Goal: Information Seeking & Learning: Learn about a topic

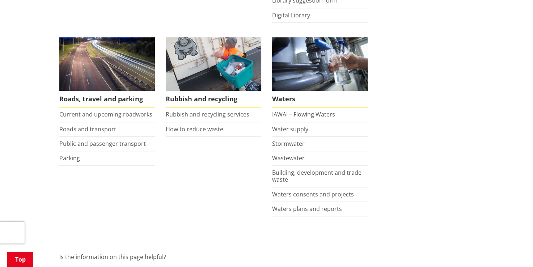
scroll to position [543, 0]
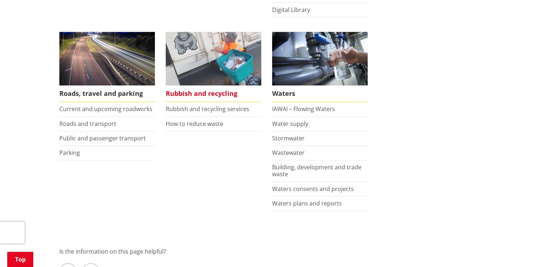
click at [200, 85] on span "Rubbish and recycling" at bounding box center [214, 93] width 96 height 17
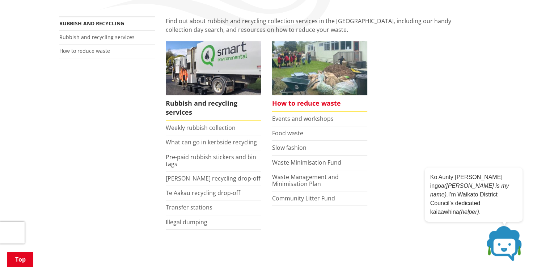
scroll to position [181, 0]
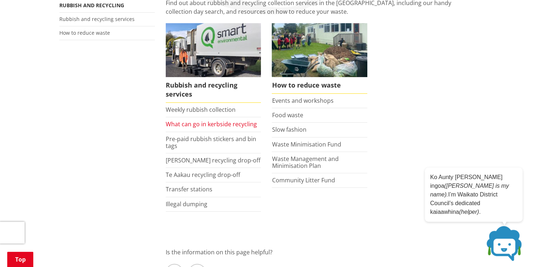
click at [206, 120] on link "What can go in kerbside recycling" at bounding box center [211, 124] width 91 height 8
